Goal: Task Accomplishment & Management: Use online tool/utility

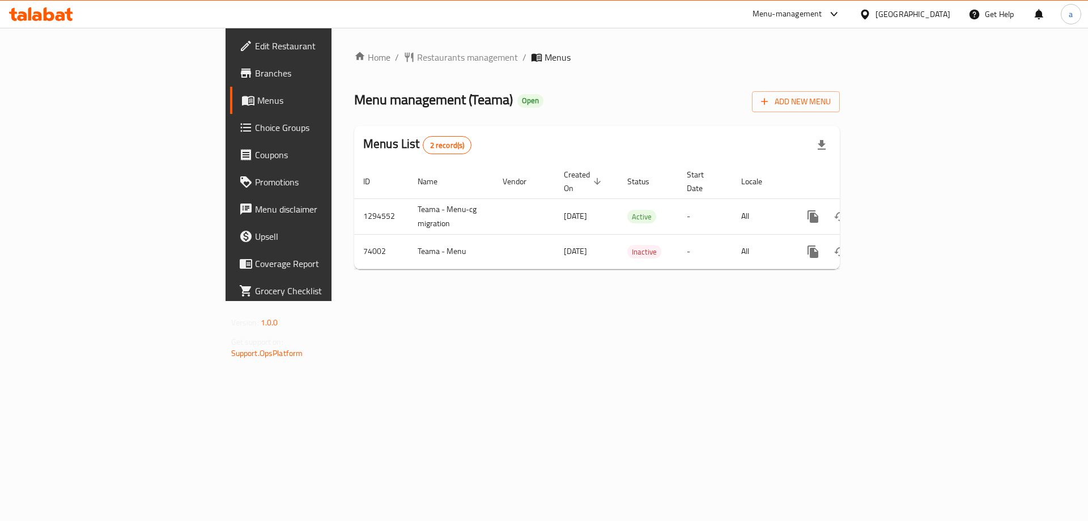
click at [255, 73] on span "Branches" at bounding box center [326, 73] width 143 height 14
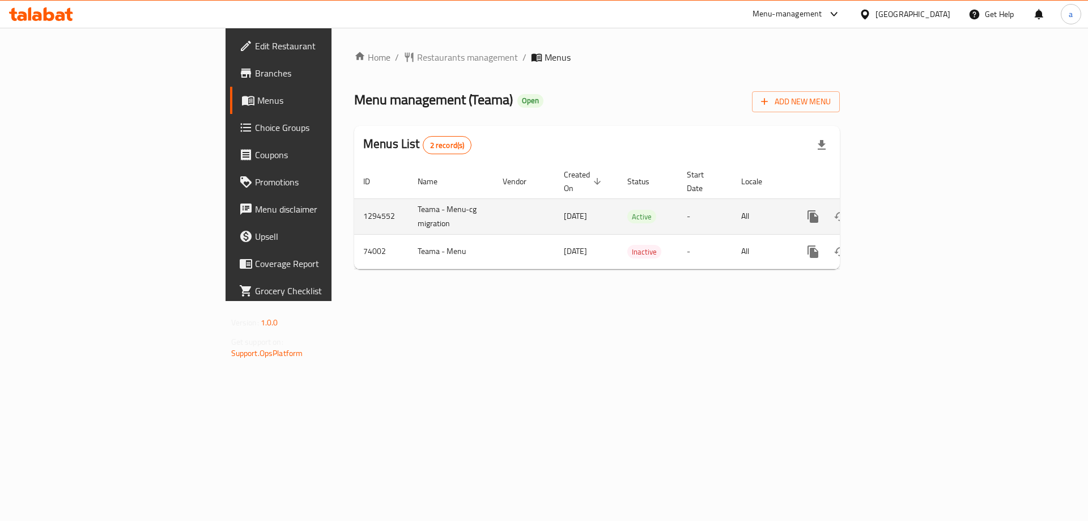
click at [901, 210] on icon "enhanced table" at bounding box center [895, 217] width 14 height 14
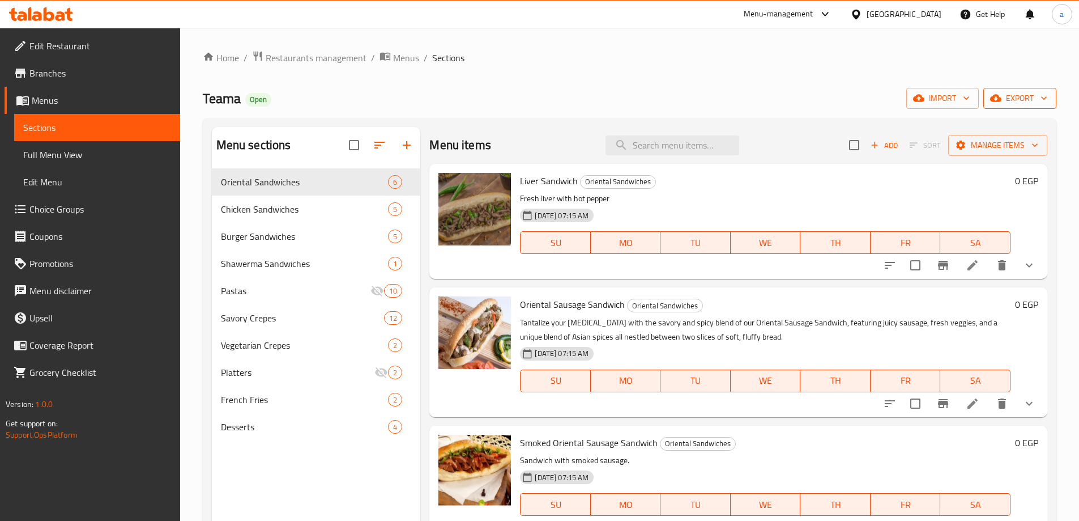
click at [1025, 95] on span "export" at bounding box center [1019, 98] width 55 height 14
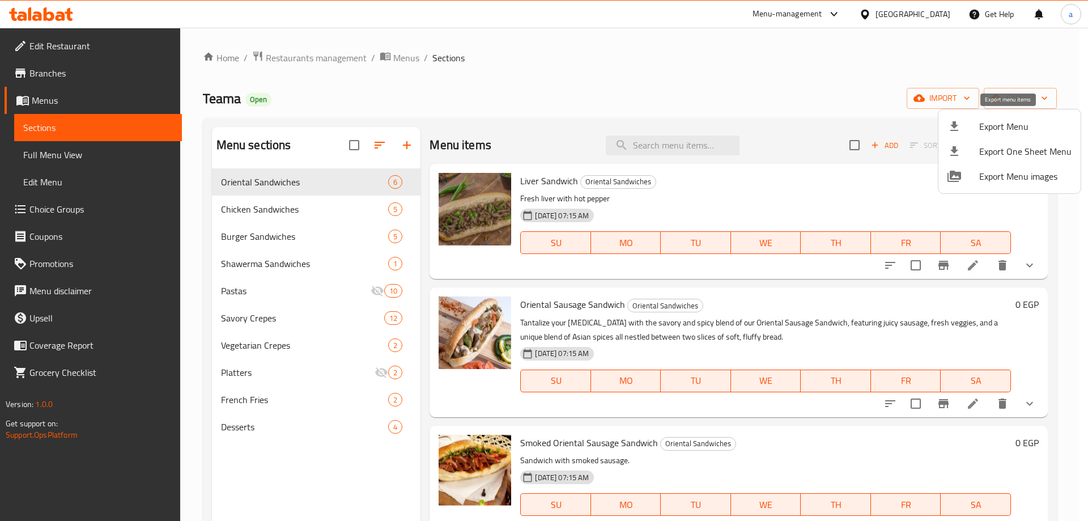
click at [1005, 121] on span "Export Menu" at bounding box center [1025, 127] width 92 height 14
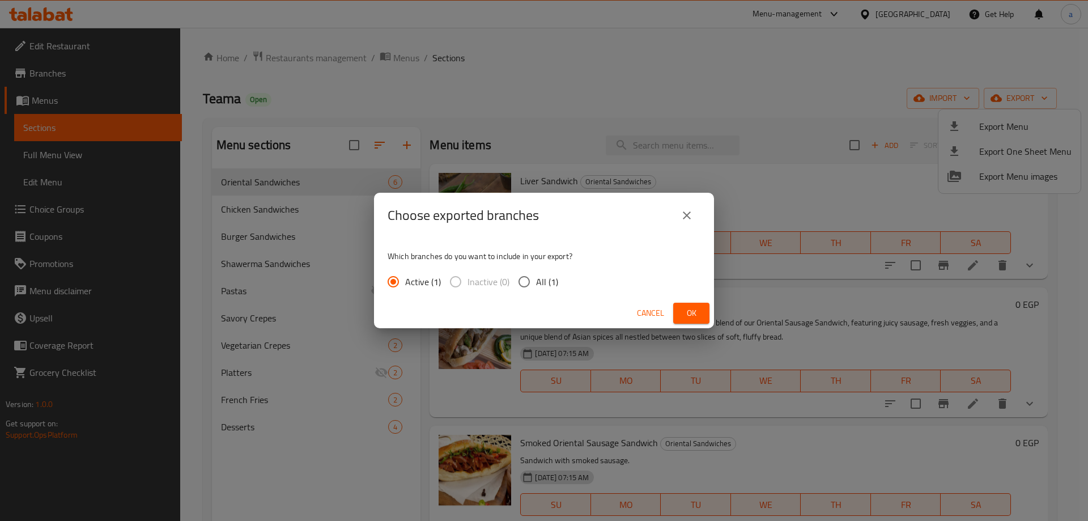
click at [532, 279] on input "All (1)" at bounding box center [524, 282] width 24 height 24
radio input "true"
click at [676, 310] on button "Ok" at bounding box center [691, 312] width 36 height 21
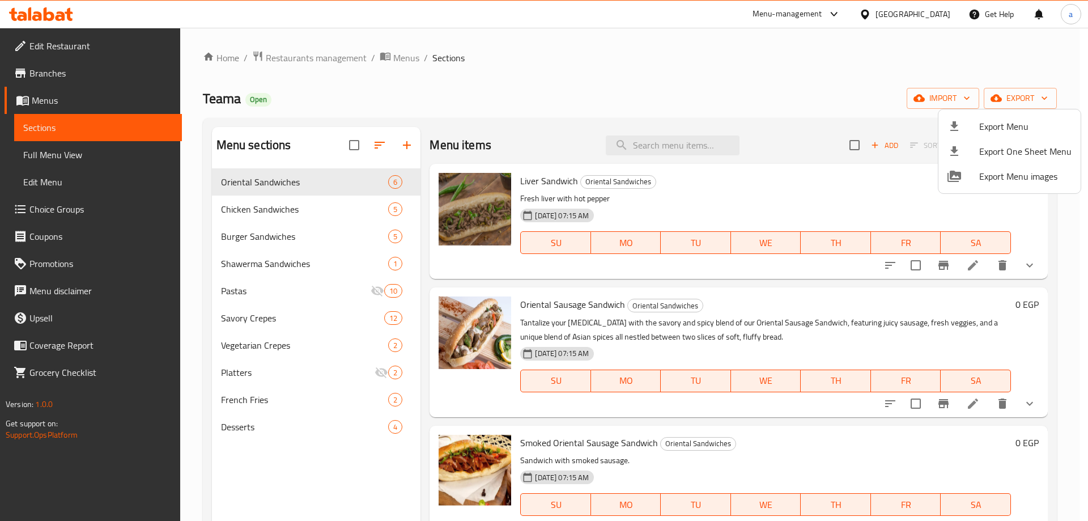
click at [296, 61] on div at bounding box center [544, 260] width 1088 height 521
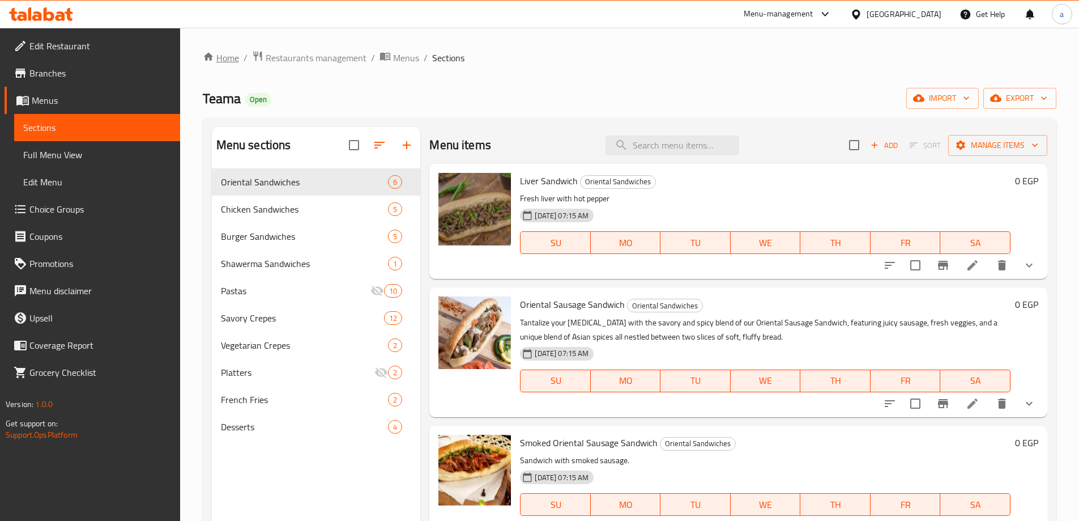
click at [227, 58] on link "Home" at bounding box center [221, 58] width 36 height 14
